Goal: Information Seeking & Learning: Learn about a topic

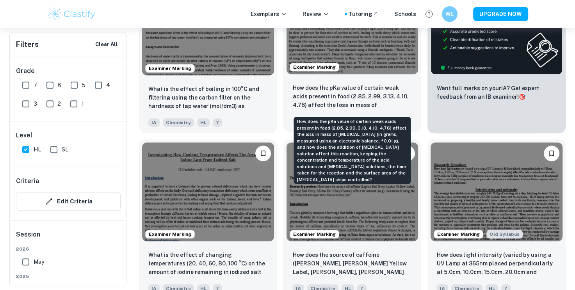
scroll to position [321, 0]
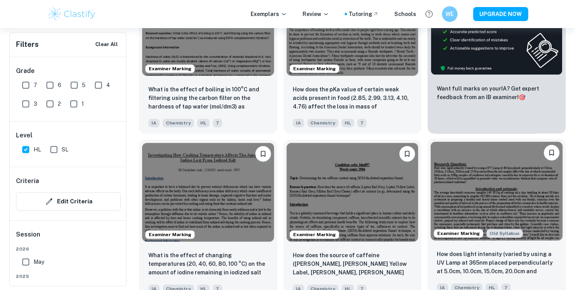
click at [494, 216] on img at bounding box center [496, 191] width 132 height 99
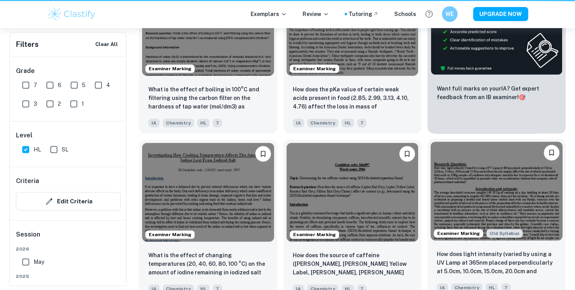
click at [494, 216] on img at bounding box center [496, 191] width 132 height 99
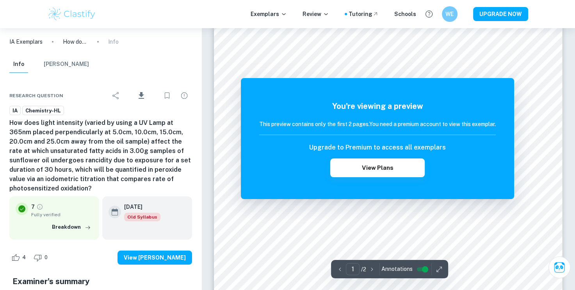
scroll to position [11, 0]
click at [360, 166] on button "View Plans" at bounding box center [377, 167] width 94 height 19
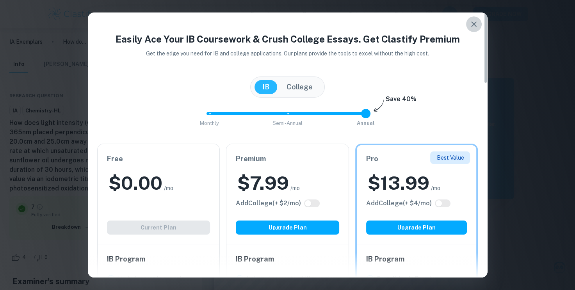
click at [473, 21] on icon "button" at bounding box center [473, 24] width 9 height 9
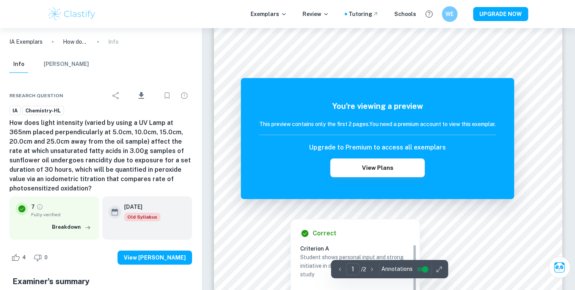
scroll to position [48, 0]
